Goal: Navigation & Orientation: Find specific page/section

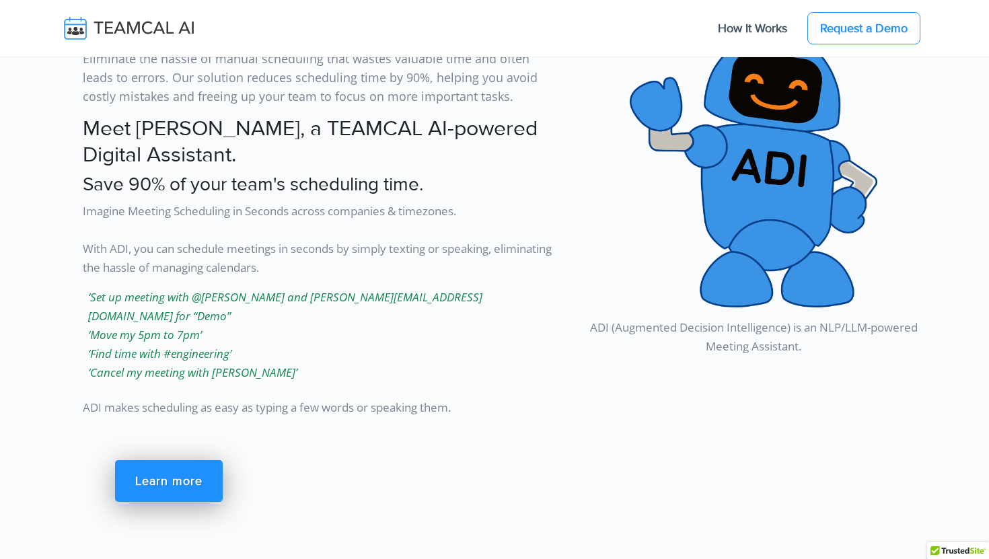
scroll to position [1719, 0]
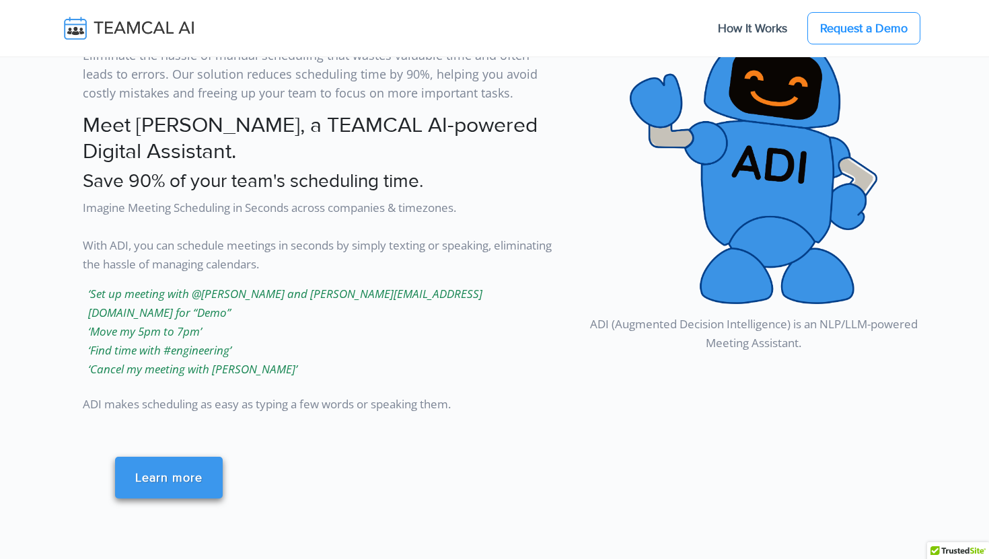
click at [157, 460] on link "Learn more" at bounding box center [169, 478] width 108 height 42
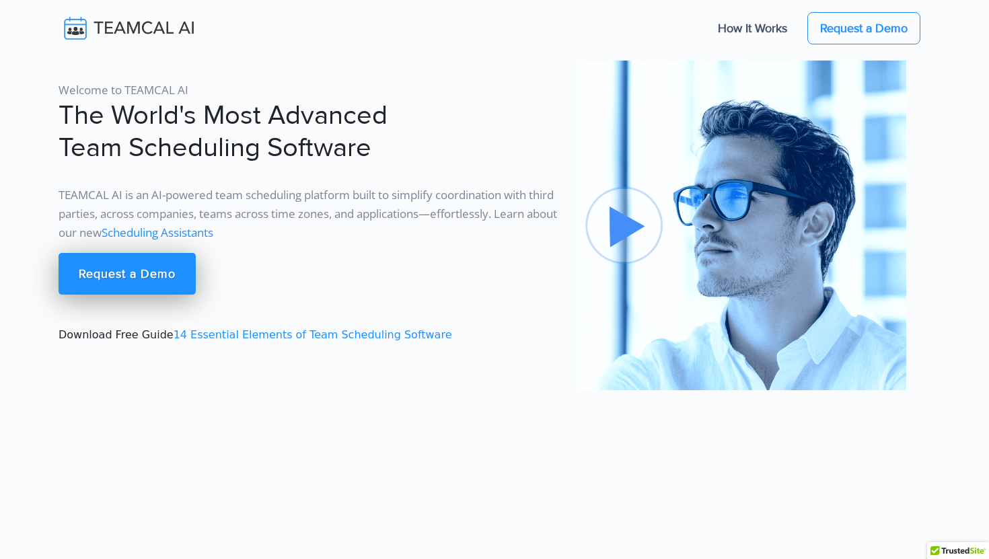
scroll to position [1719, 0]
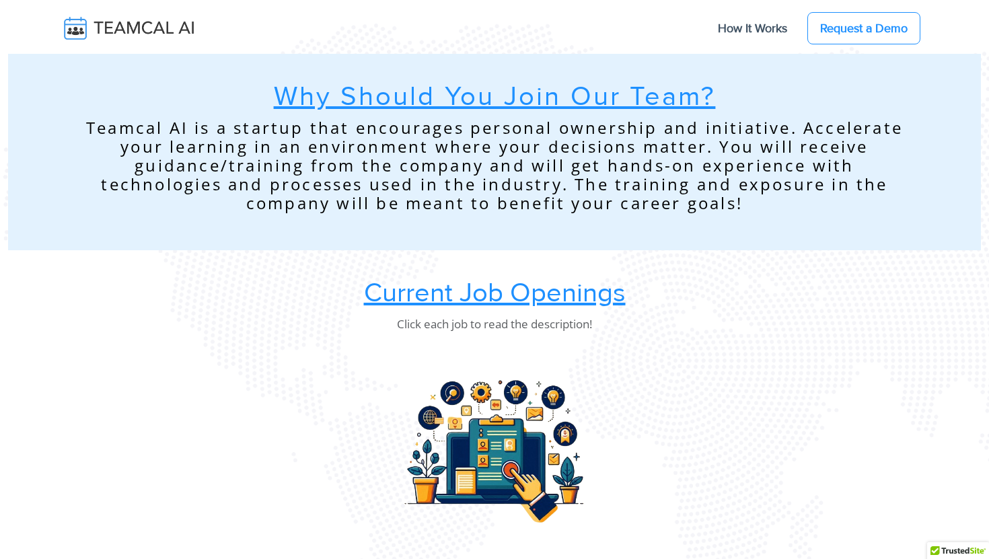
click at [409, 295] on u "Current Job Openings" at bounding box center [495, 292] width 262 height 33
click at [151, 26] on img at bounding box center [139, 28] width 160 height 28
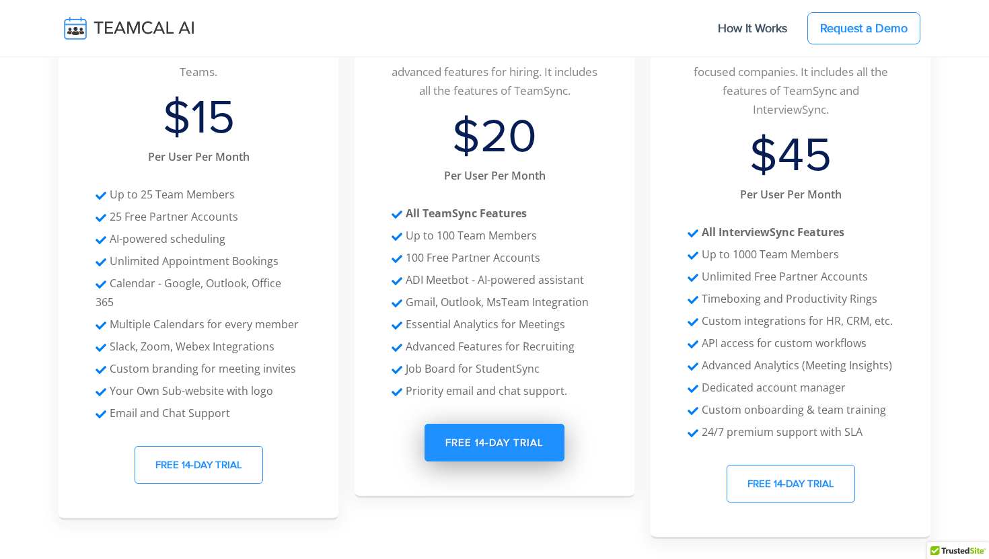
scroll to position [5560, 0]
